Goal: Check status: Check status

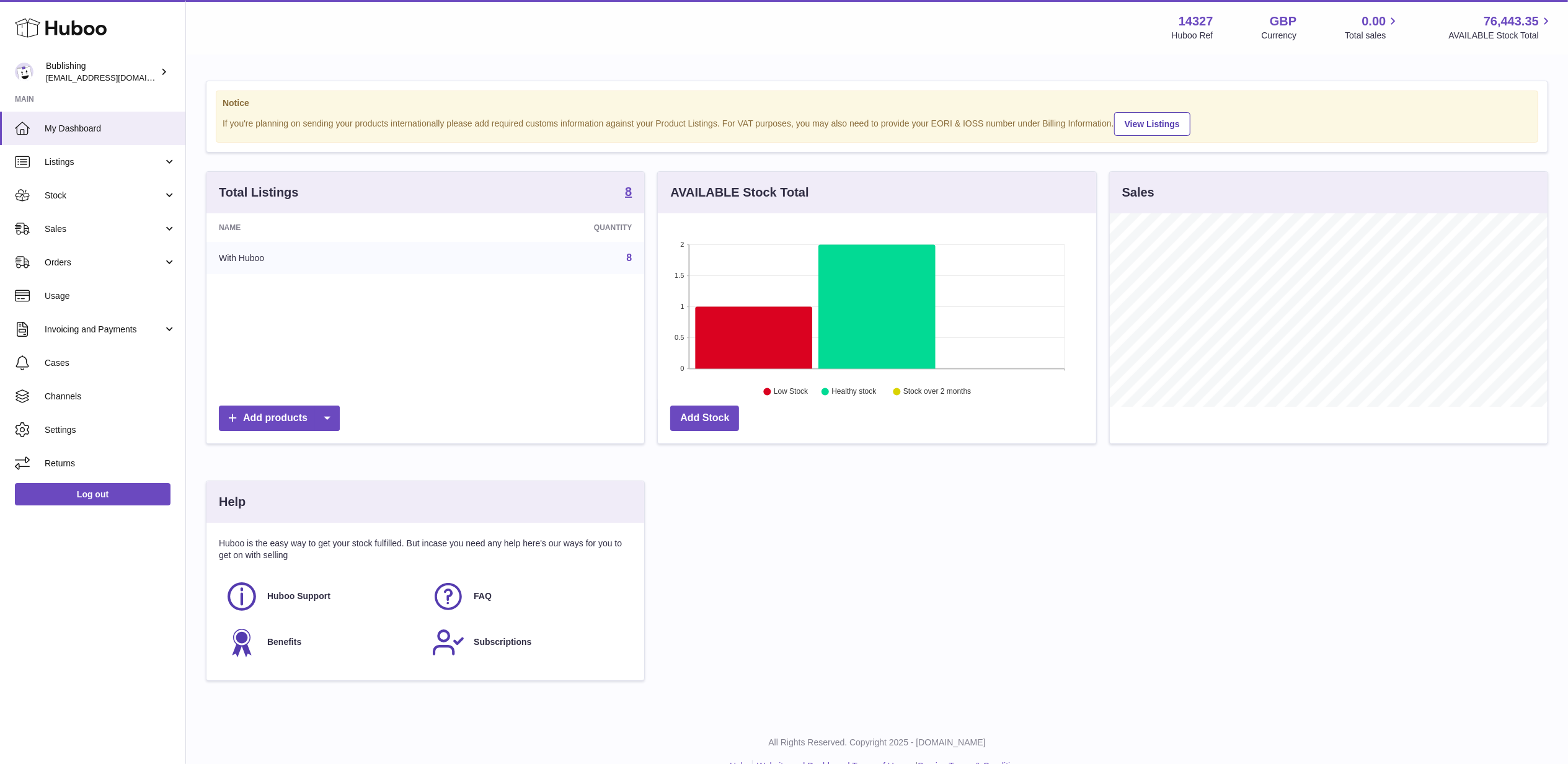
scroll to position [194, 438]
click at [71, 232] on span "Sales" at bounding box center [104, 229] width 118 height 12
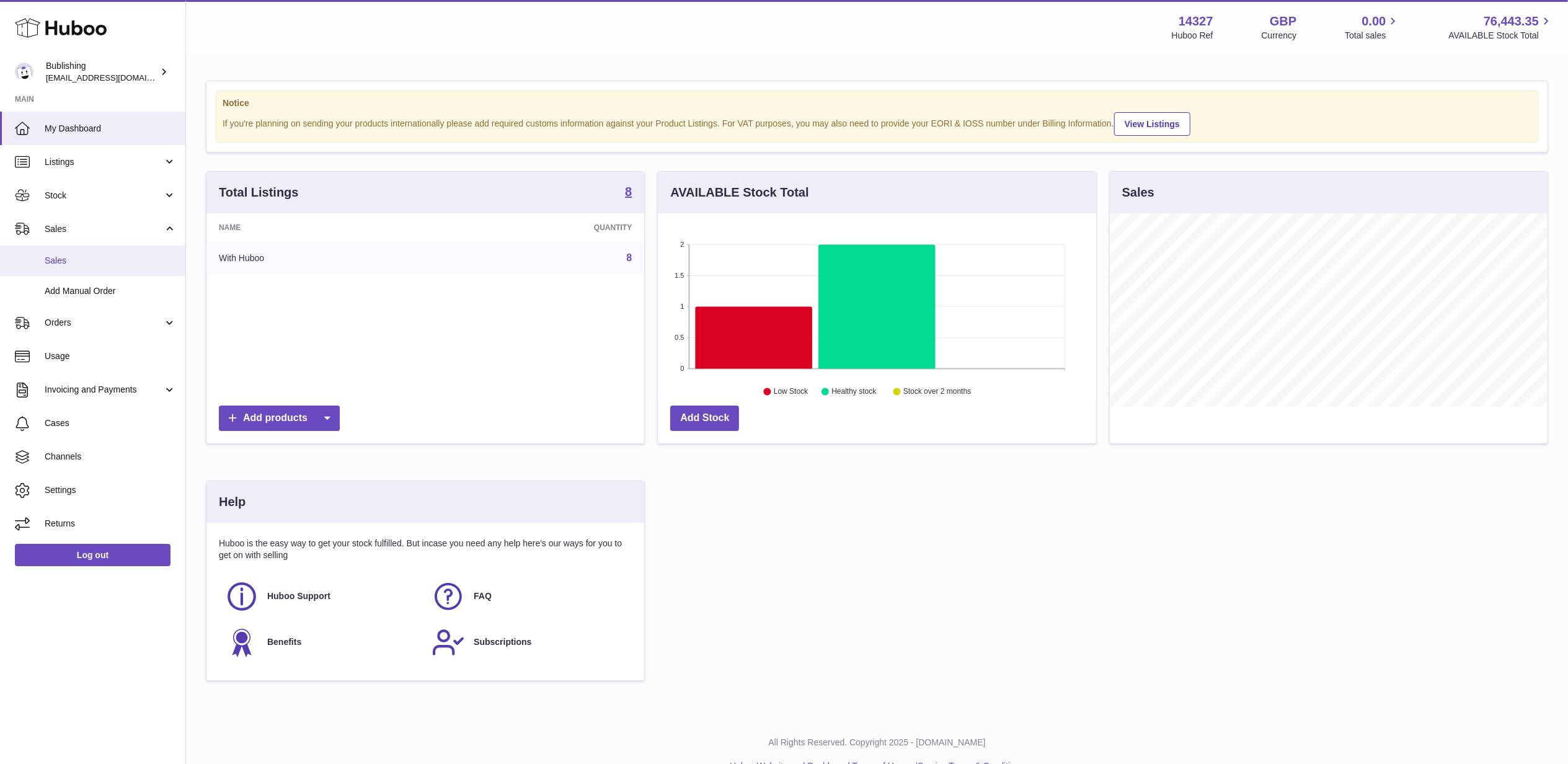
click at [57, 256] on span "Sales" at bounding box center [111, 261] width 131 height 12
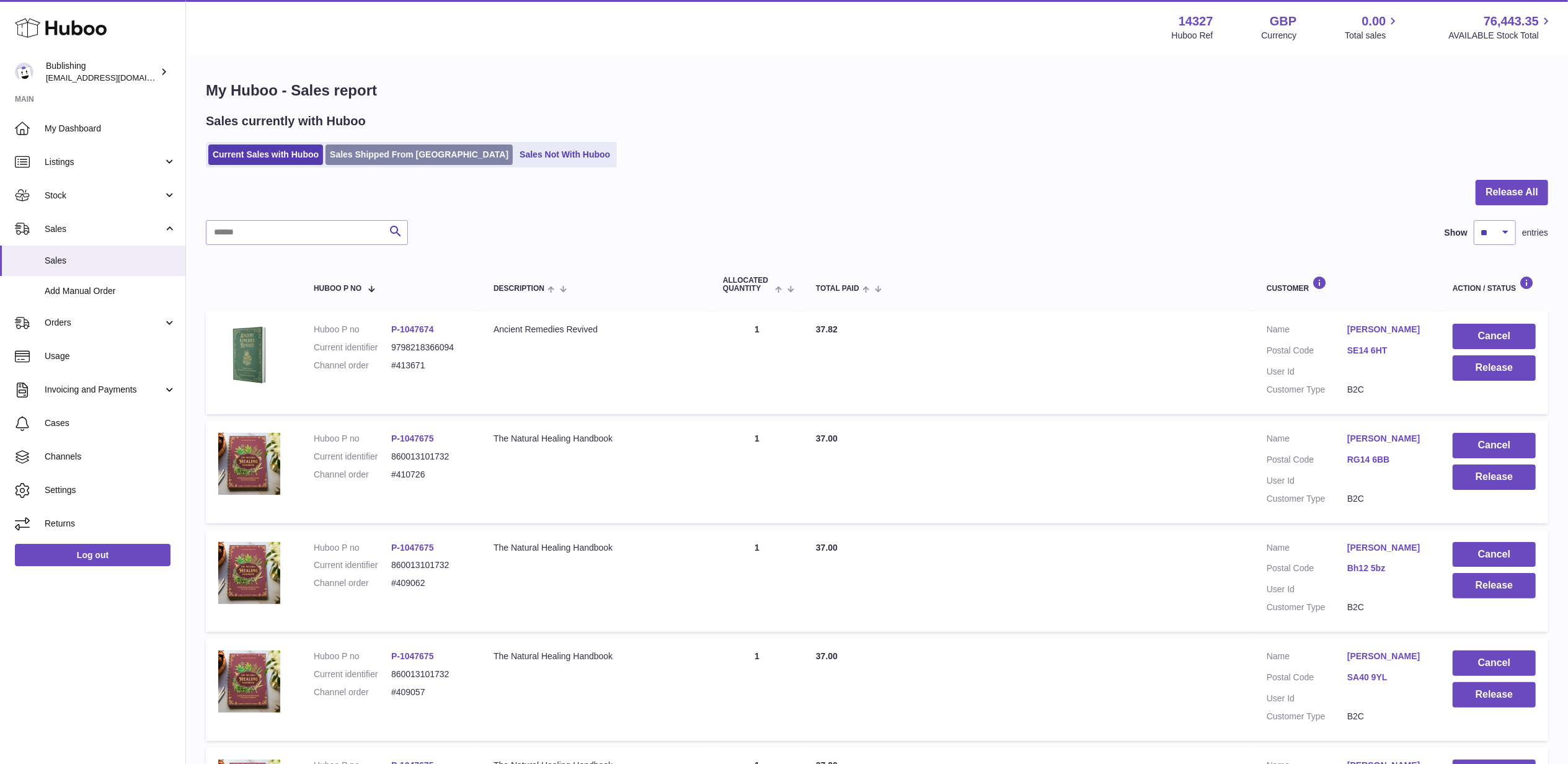
click at [395, 150] on link "Sales Shipped From [GEOGRAPHIC_DATA]" at bounding box center [419, 155] width 187 height 21
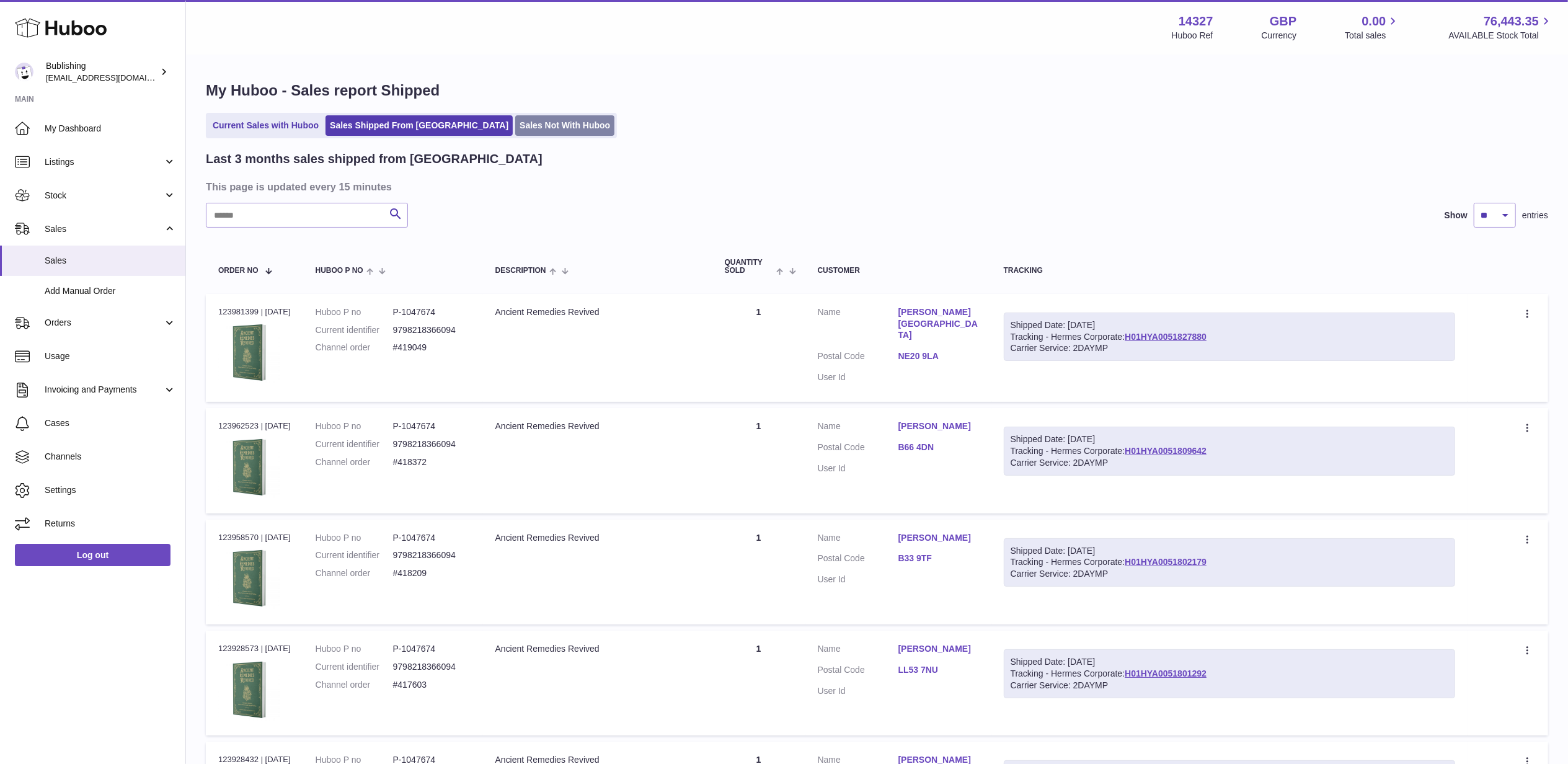
click at [515, 128] on link "Sales Not With Huboo" at bounding box center [564, 126] width 99 height 21
click at [515, 121] on link "Sales Not With Huboo" at bounding box center [564, 126] width 99 height 21
click at [515, 125] on link "Sales Not With Huboo" at bounding box center [564, 126] width 99 height 21
click at [515, 124] on link "Sales Not With Huboo" at bounding box center [564, 126] width 99 height 21
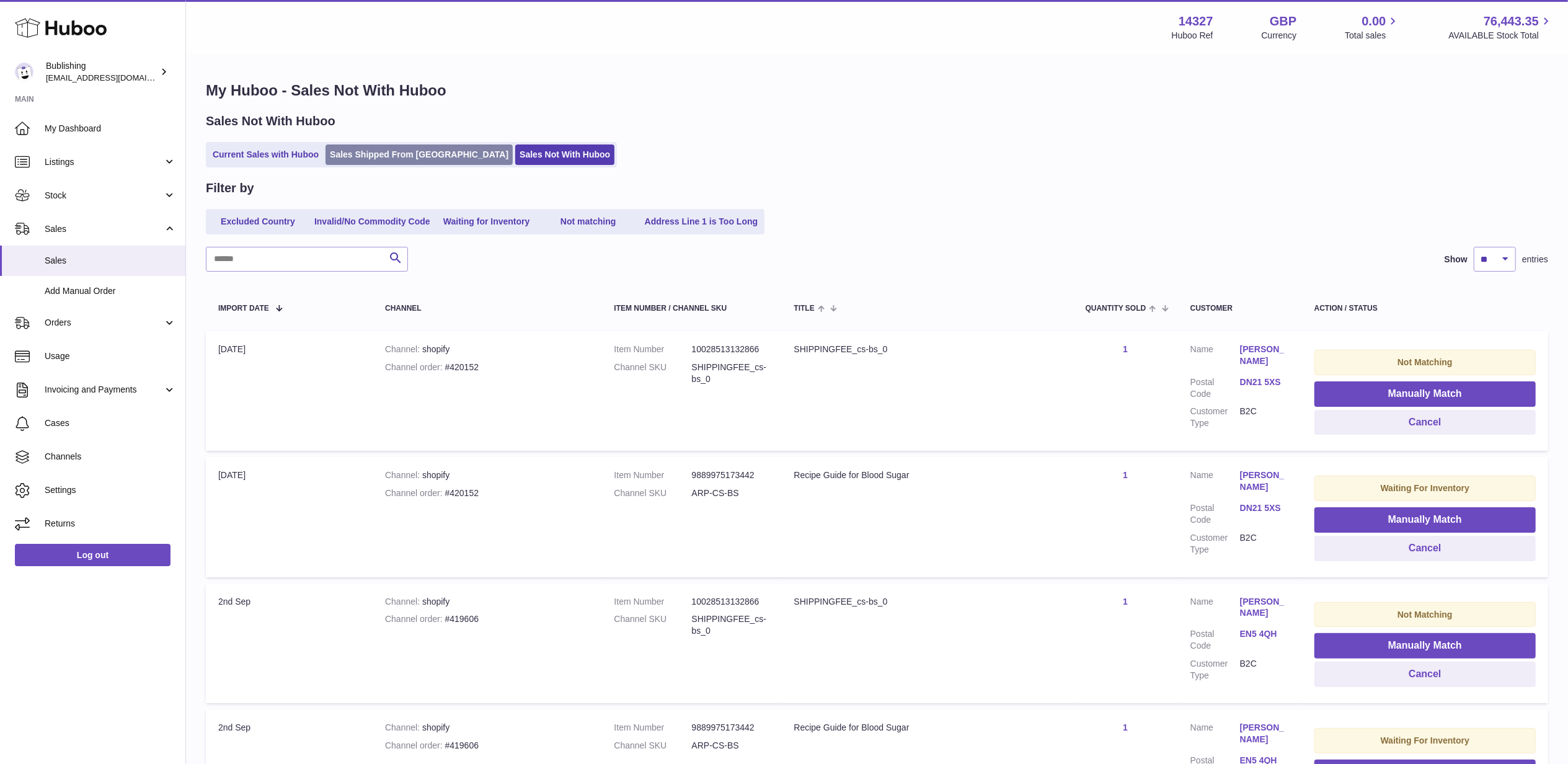
click at [372, 153] on link "Sales Shipped From [GEOGRAPHIC_DATA]" at bounding box center [419, 155] width 187 height 21
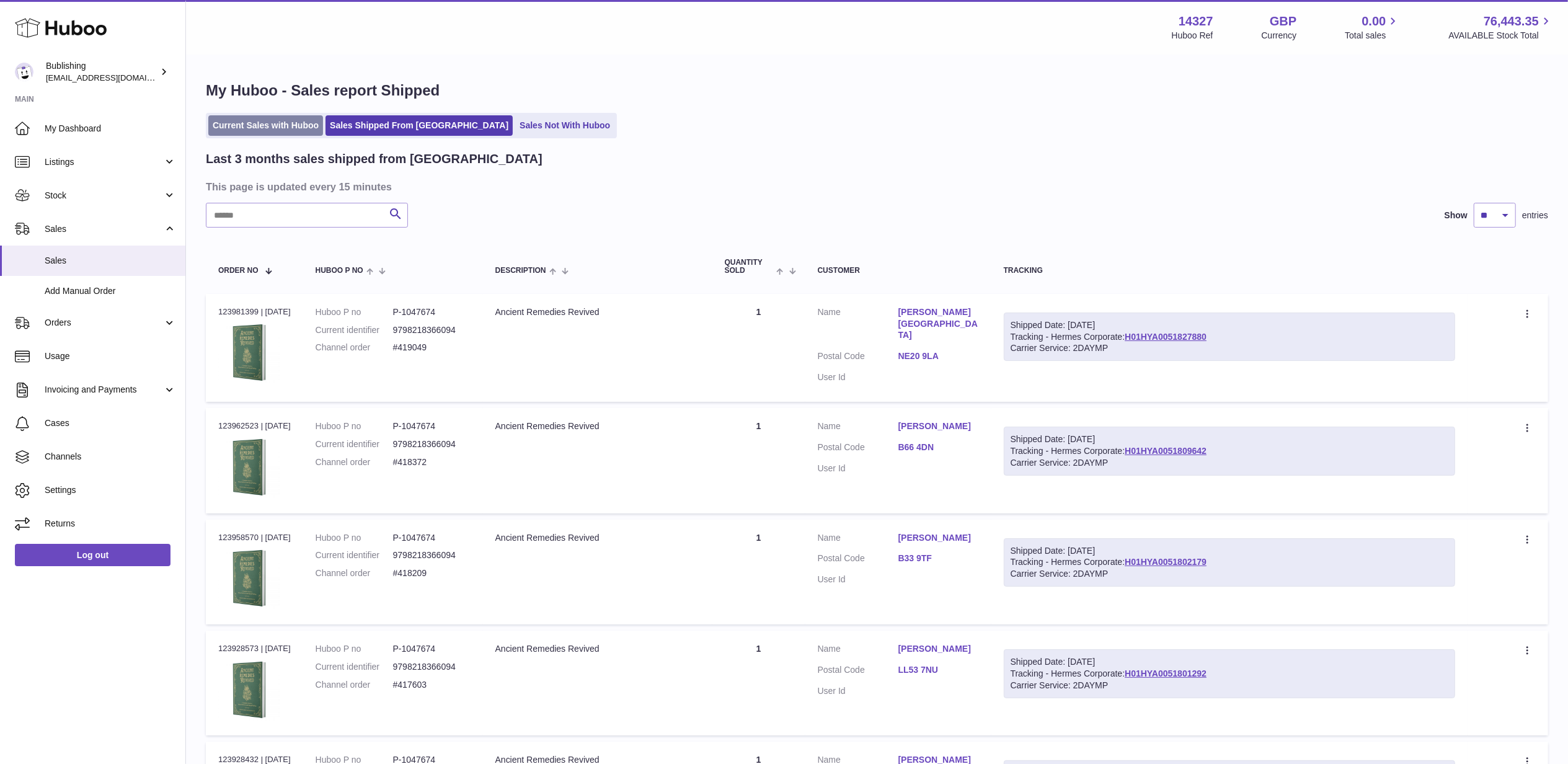
click at [266, 118] on link "Current Sales with Huboo" at bounding box center [266, 126] width 115 height 21
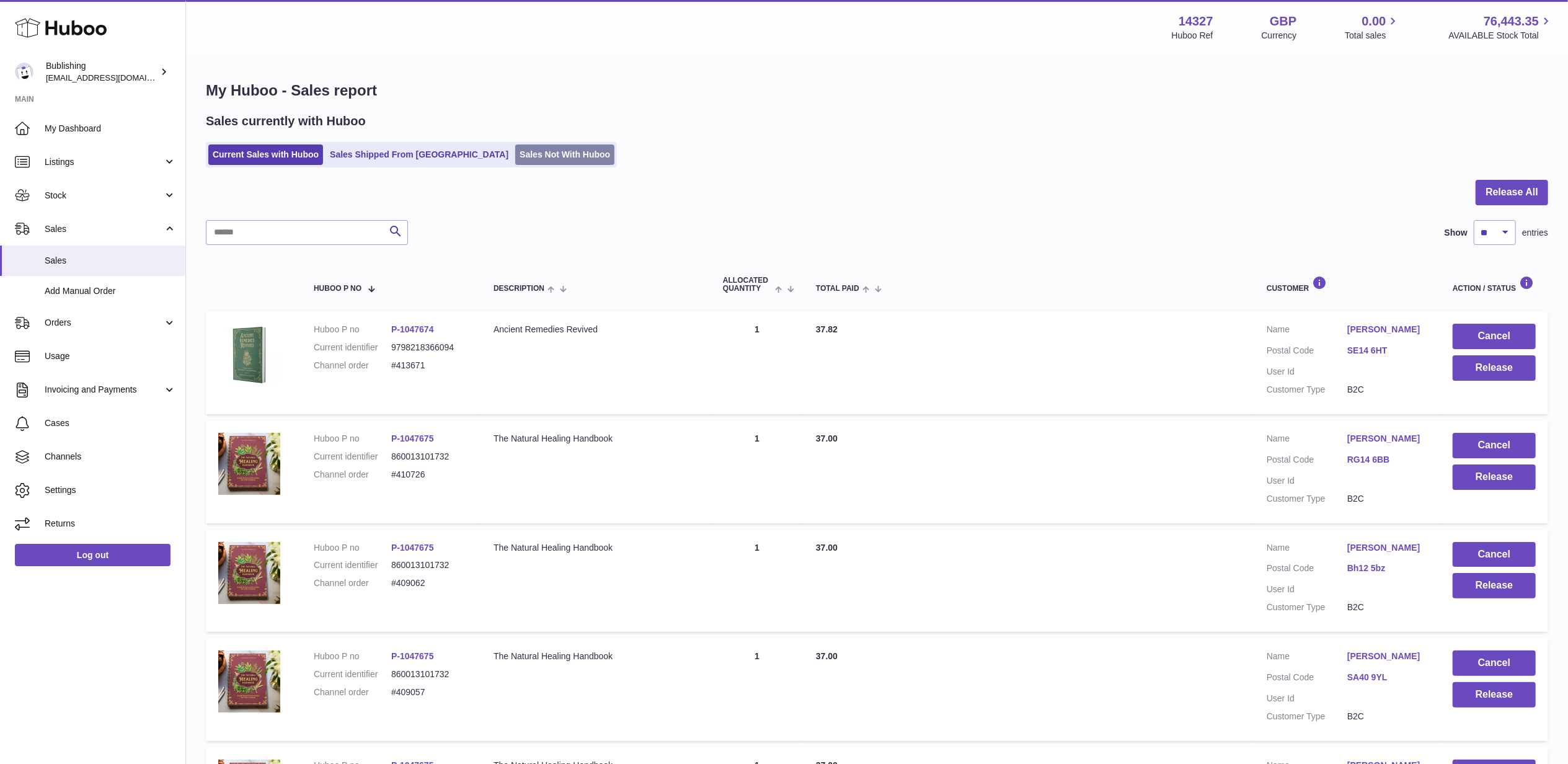
click at [515, 157] on link "Sales Not With Huboo" at bounding box center [564, 155] width 99 height 21
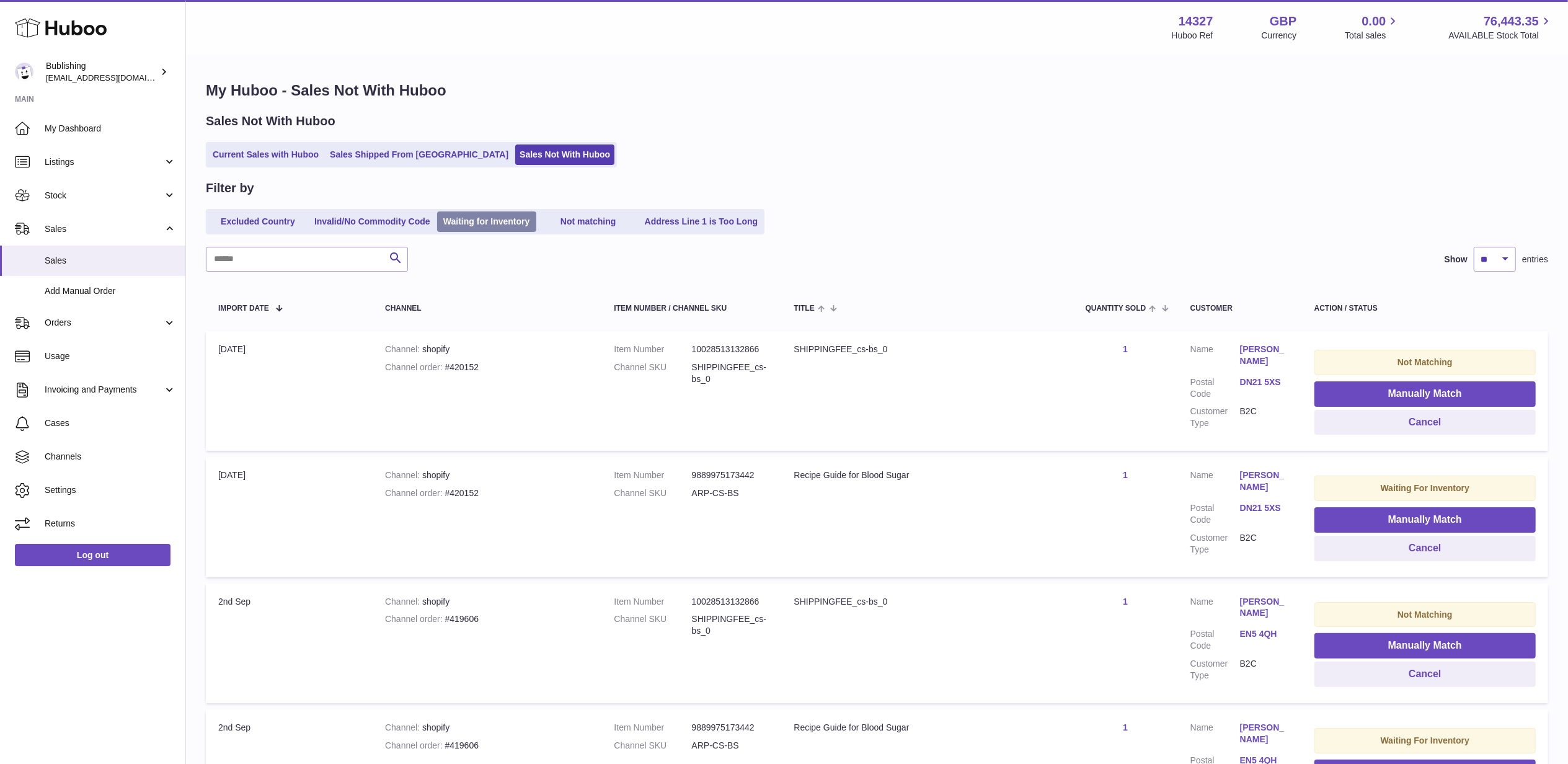
click at [482, 224] on link "Waiting for Inventory" at bounding box center [486, 221] width 99 height 21
click at [595, 226] on link "Not matching" at bounding box center [587, 221] width 99 height 21
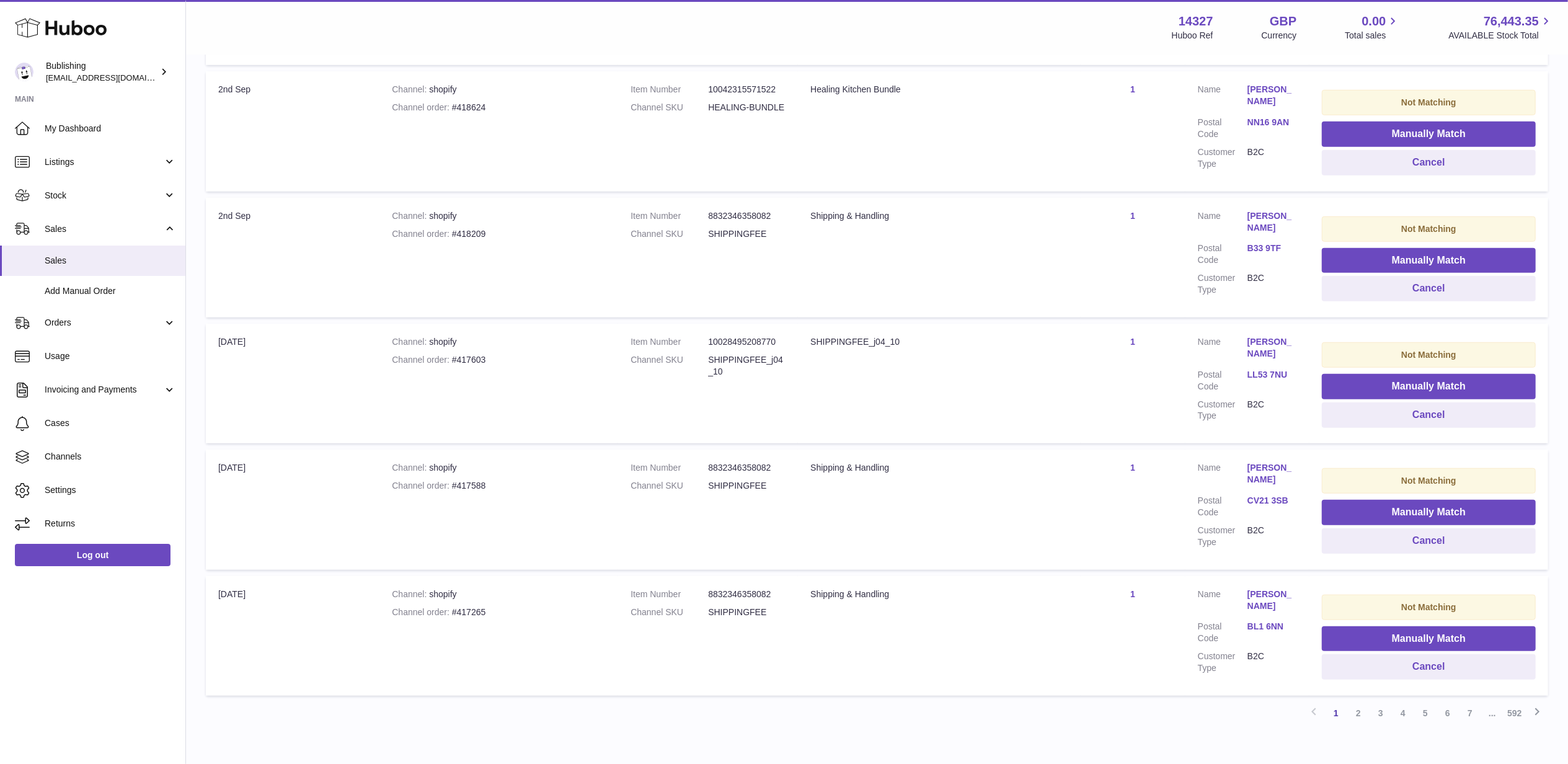
scroll to position [961, 0]
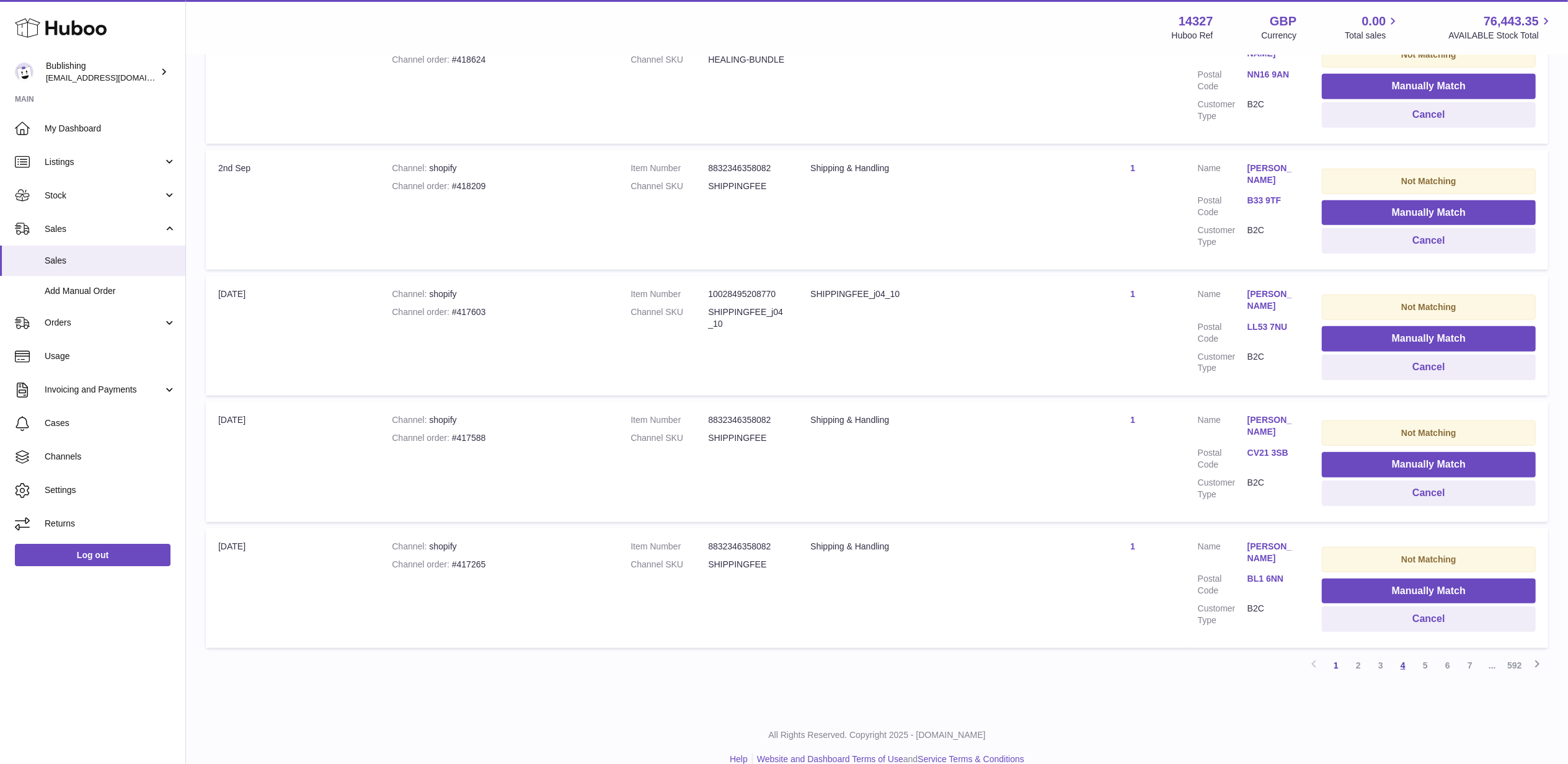
click at [1404, 654] on link "4" at bounding box center [1403, 665] width 22 height 22
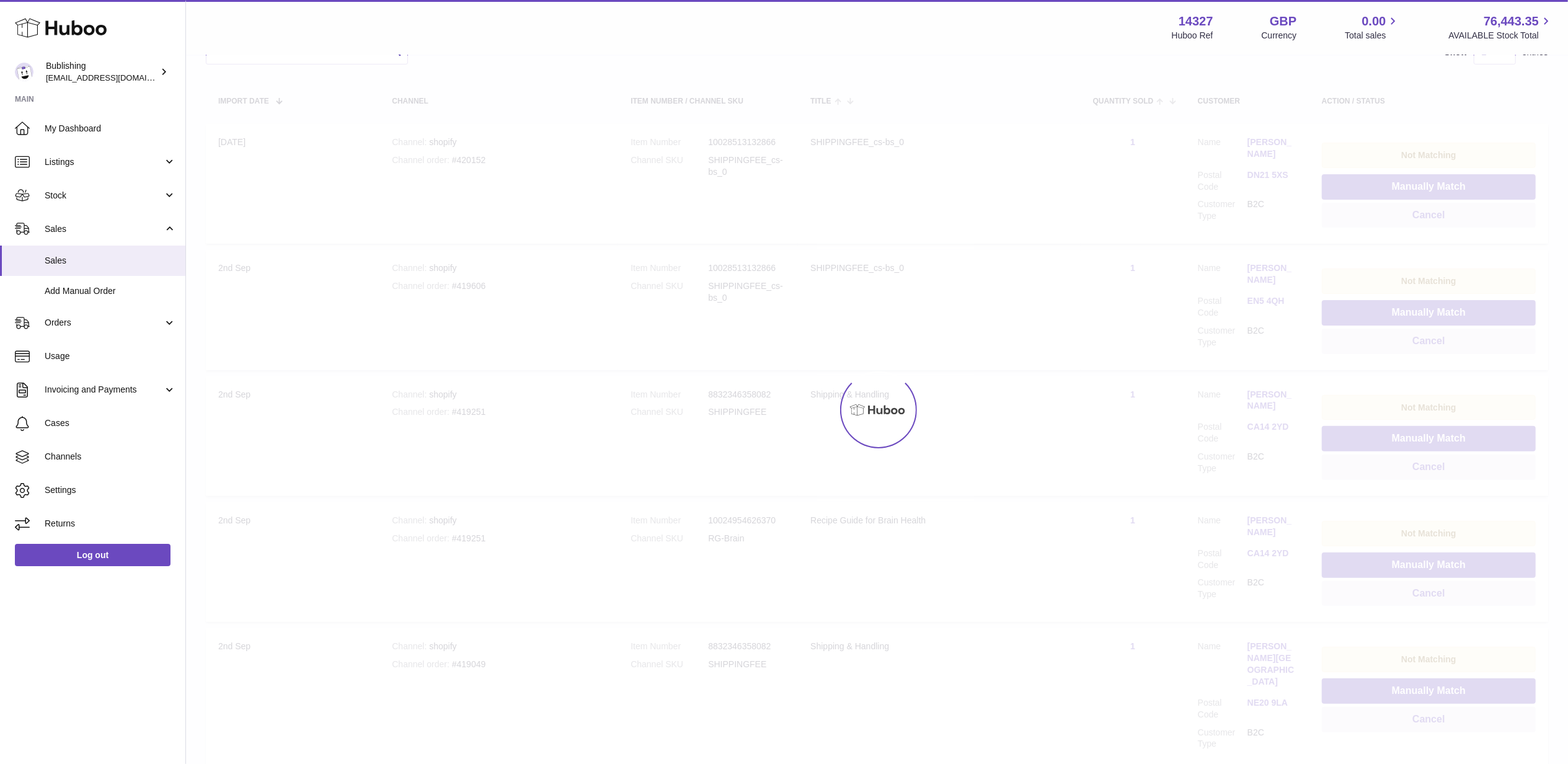
scroll to position [56, 0]
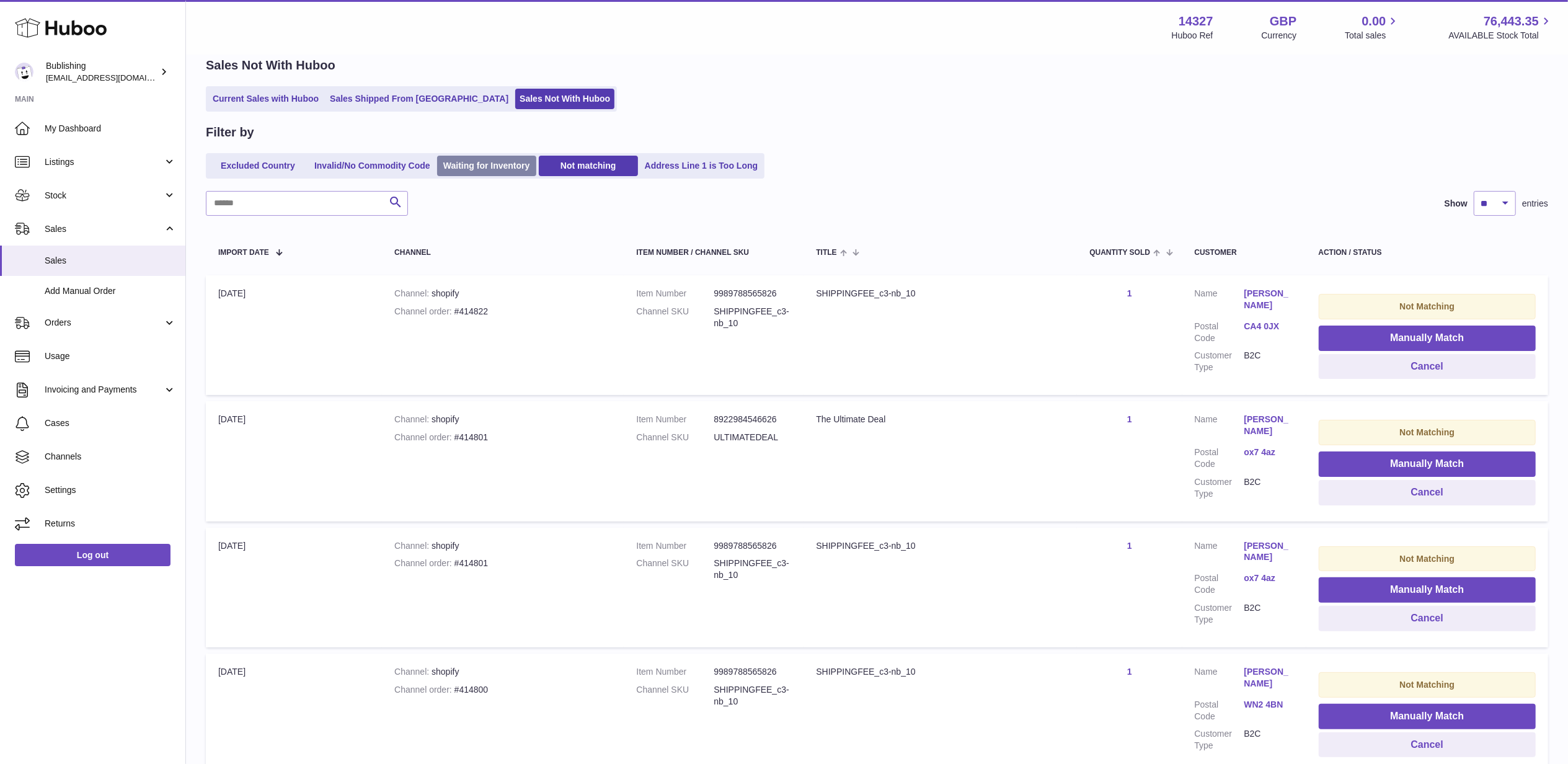
click at [484, 169] on link "Waiting for Inventory" at bounding box center [486, 165] width 99 height 21
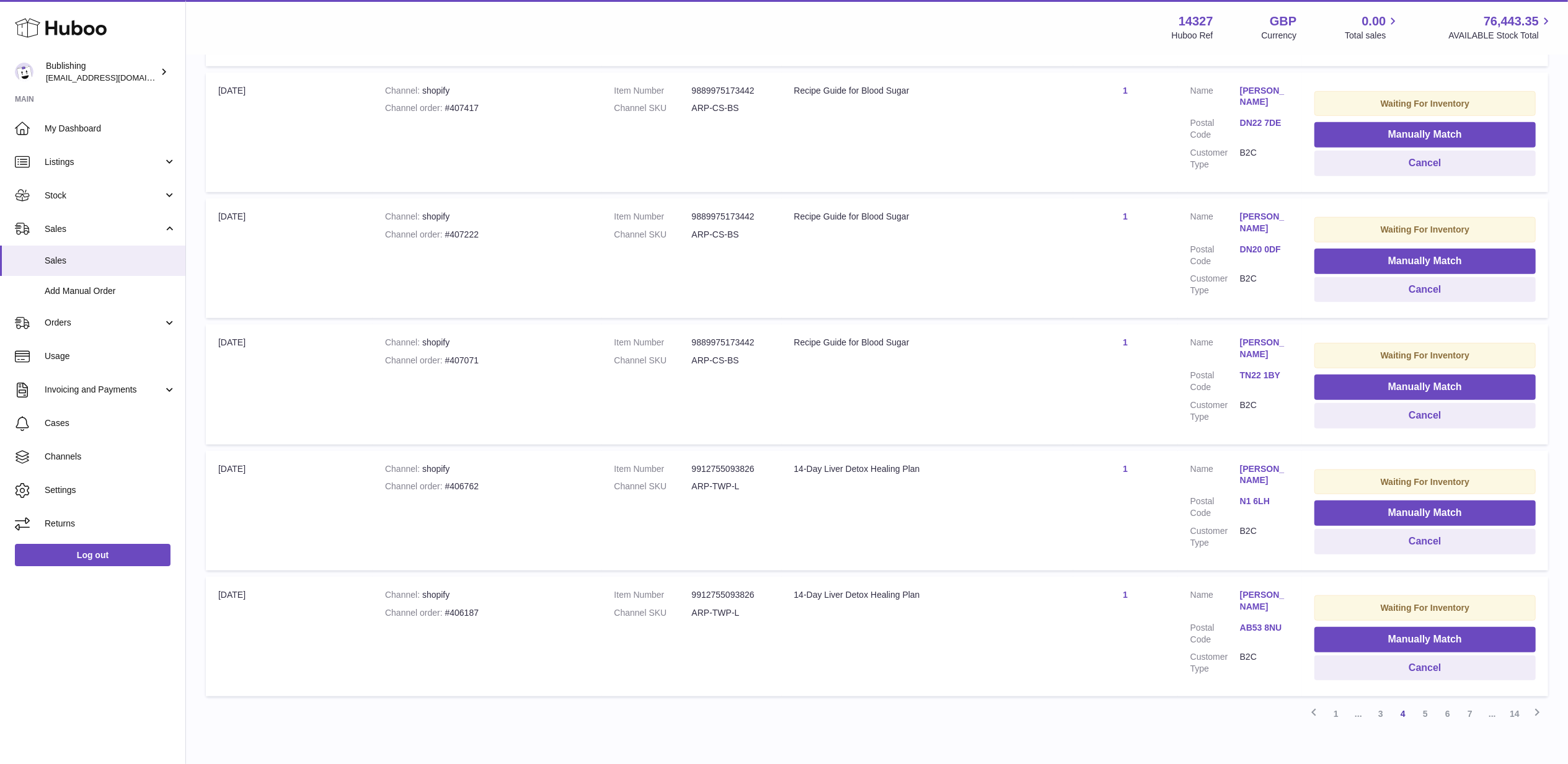
scroll to position [953, 0]
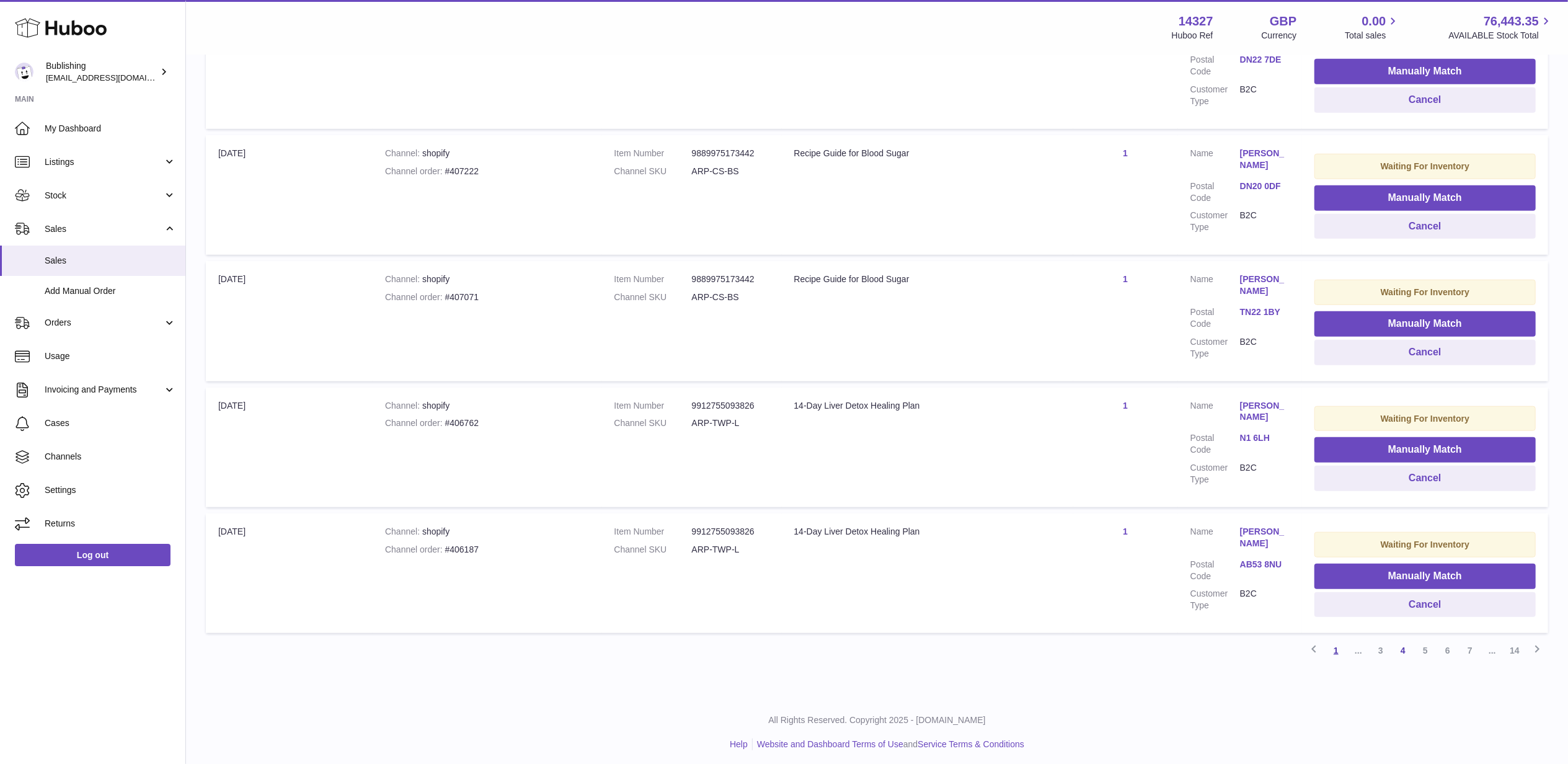
click at [1335, 653] on link "1" at bounding box center [1335, 650] width 22 height 22
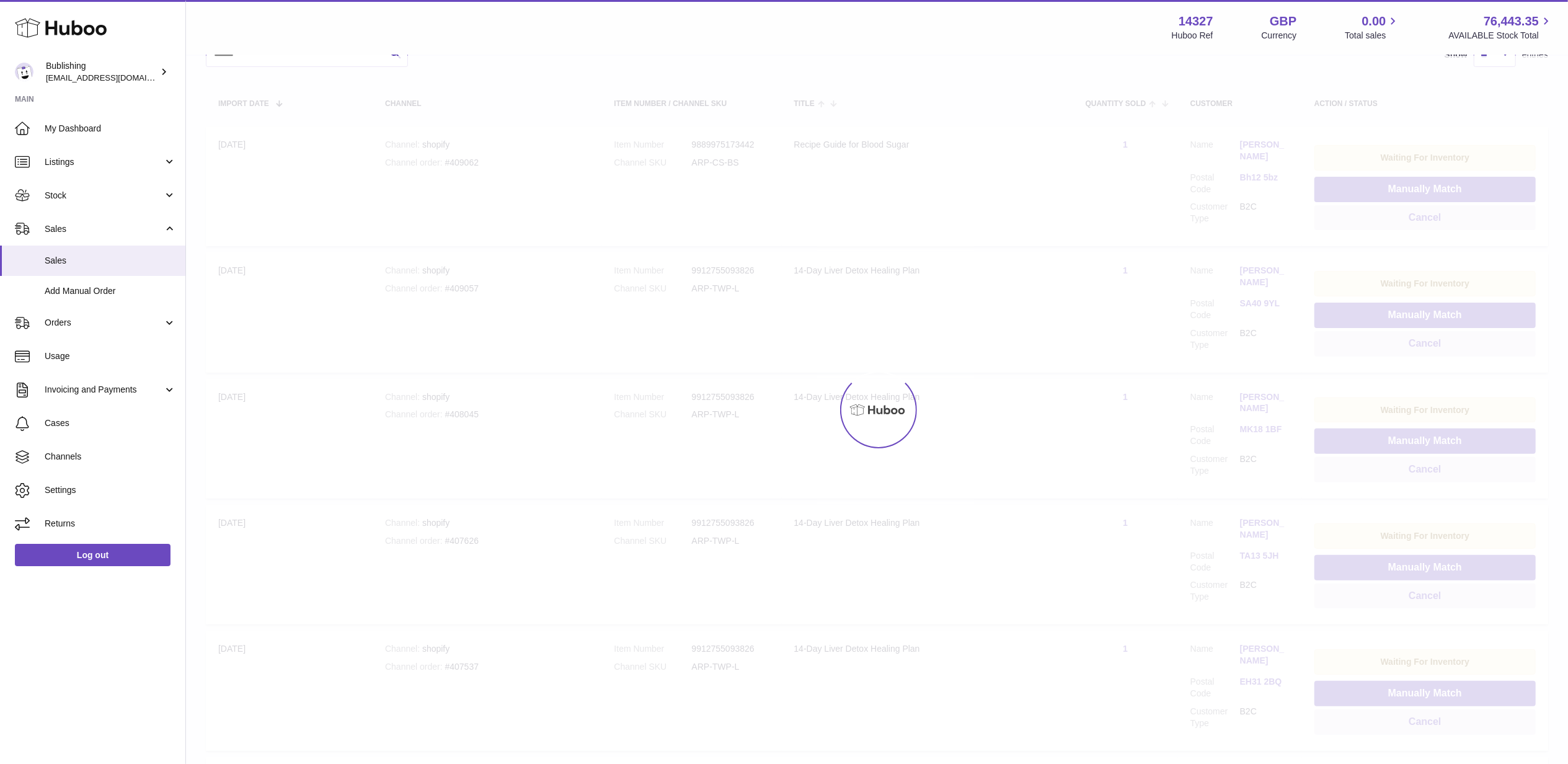
scroll to position [56, 0]
